Goal: Task Accomplishment & Management: Manage account settings

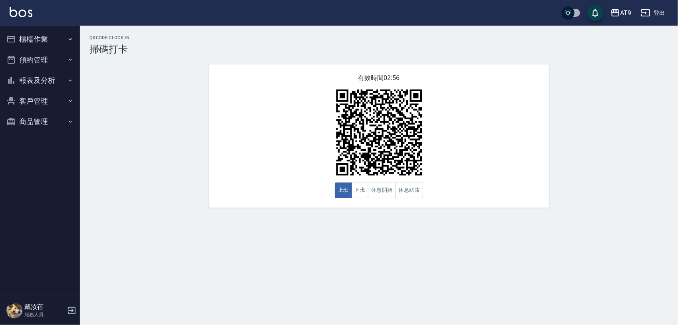
click at [183, 86] on div "QRcode Clock In 掃碼打卡 有效時間 02:56 上班 下班 休息開始 休息結束" at bounding box center [379, 121] width 598 height 172
click at [664, 12] on button "登出" at bounding box center [653, 13] width 31 height 15
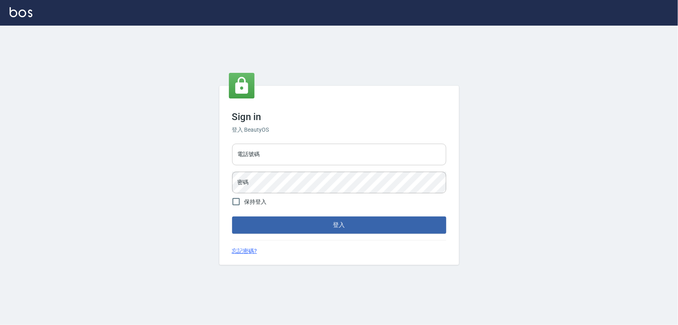
click at [284, 151] on input "電話號碼" at bounding box center [339, 155] width 214 height 22
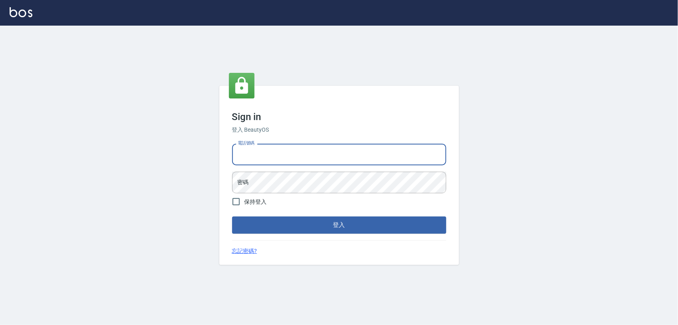
type input "0968065108"
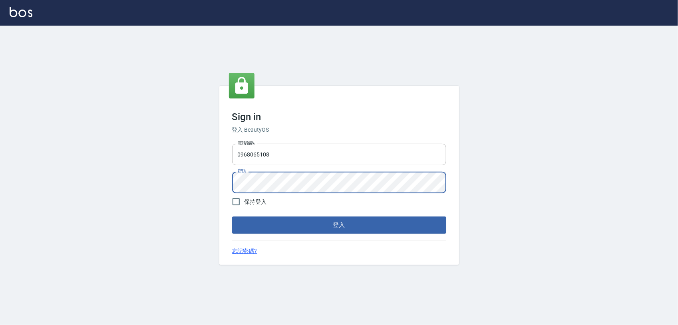
click at [232, 216] on button "登入" at bounding box center [339, 224] width 214 height 17
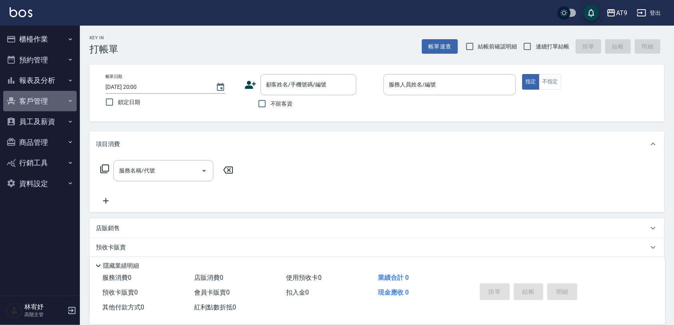
click at [52, 102] on button "客戶管理" at bounding box center [40, 101] width 74 height 21
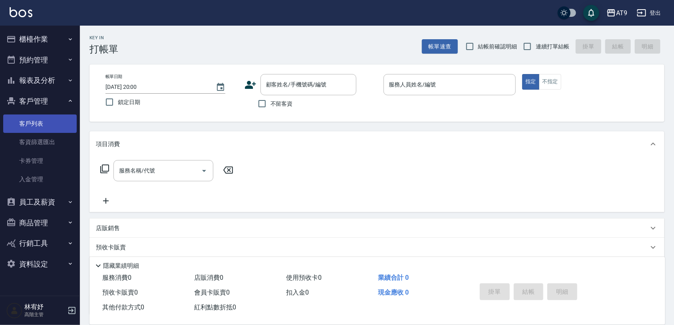
click at [54, 126] on link "客戶列表" at bounding box center [40, 123] width 74 height 18
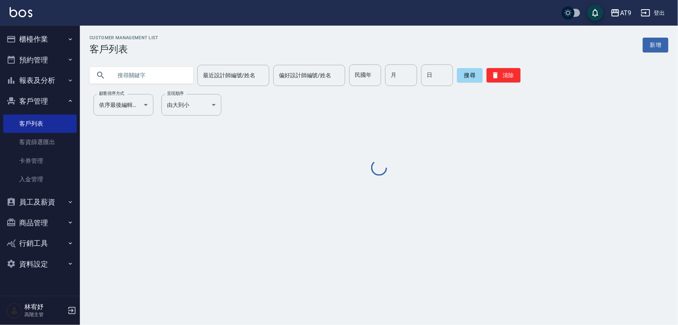
click at [168, 75] on input "text" at bounding box center [149, 75] width 75 height 22
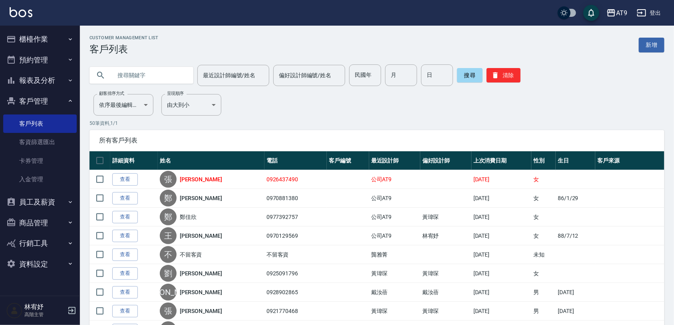
click at [168, 75] on input "text" at bounding box center [149, 75] width 75 height 22
type input "林"
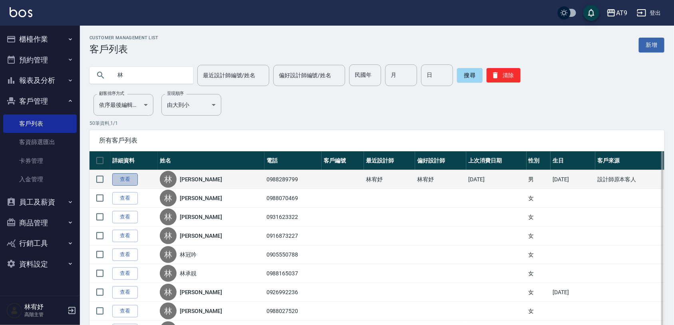
click at [127, 173] on link "查看" at bounding box center [125, 179] width 26 height 12
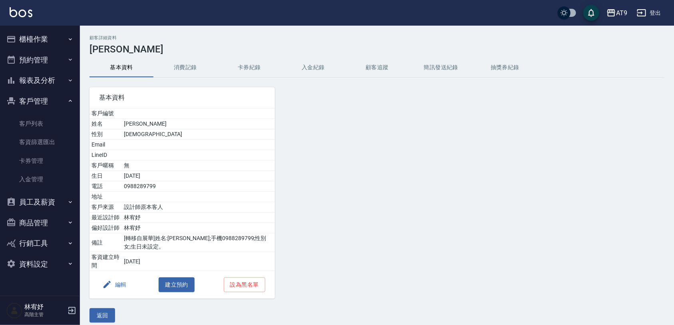
click at [314, 63] on button "入金紀錄" at bounding box center [313, 67] width 64 height 19
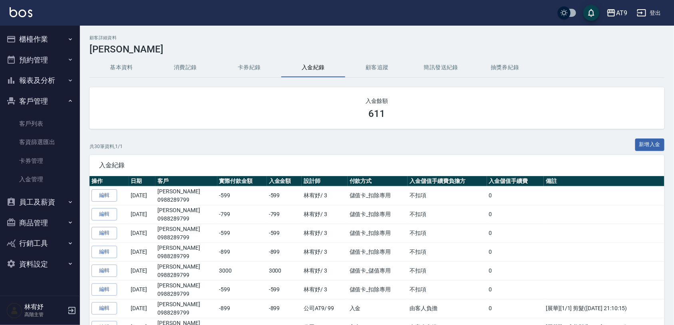
scroll to position [50, 0]
